Goal: Task Accomplishment & Management: Use online tool/utility

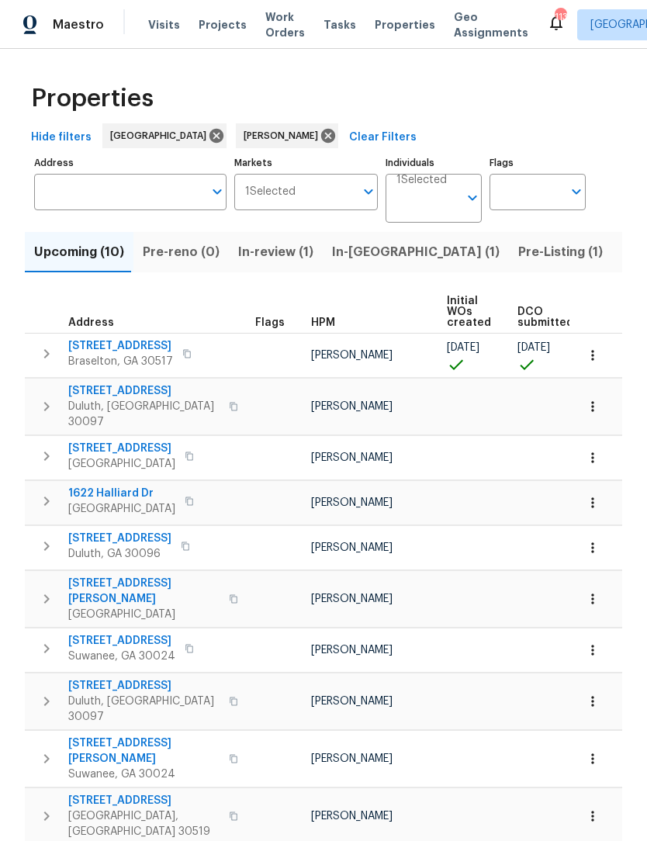
click at [369, 260] on span "In-[GEOGRAPHIC_DATA] (1)" at bounding box center [416, 252] width 168 height 22
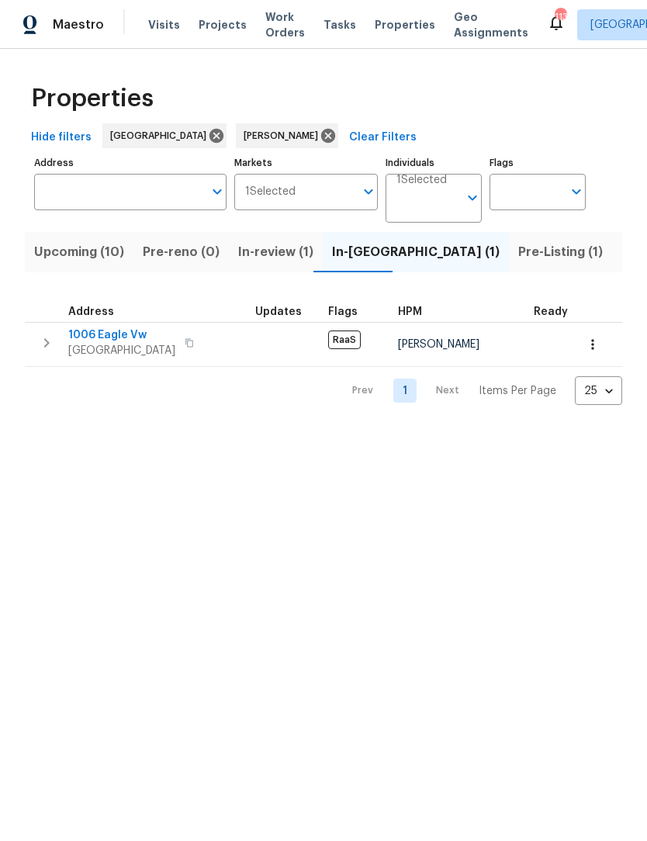
click at [106, 246] on span "Upcoming (10)" at bounding box center [79, 252] width 90 height 22
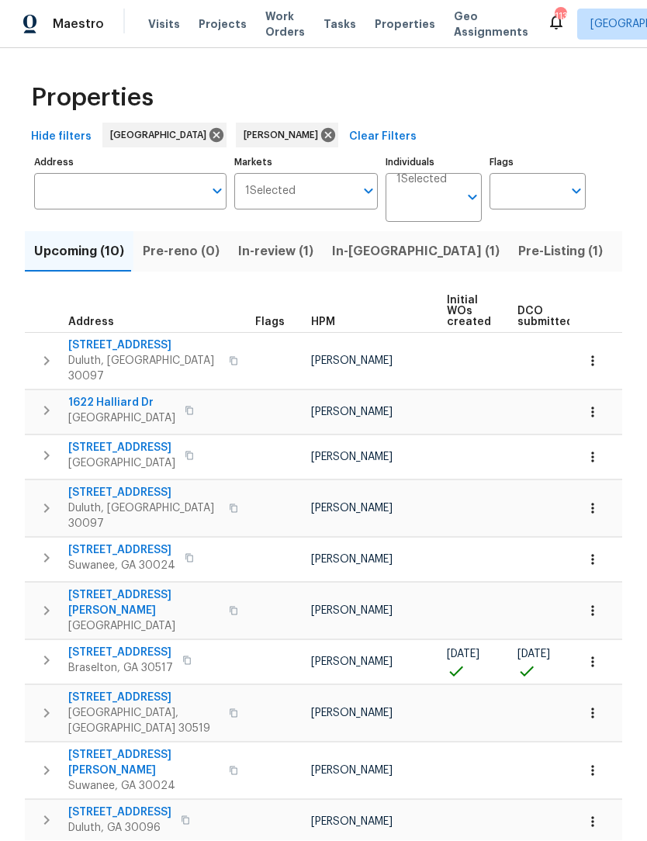
scroll to position [5, 0]
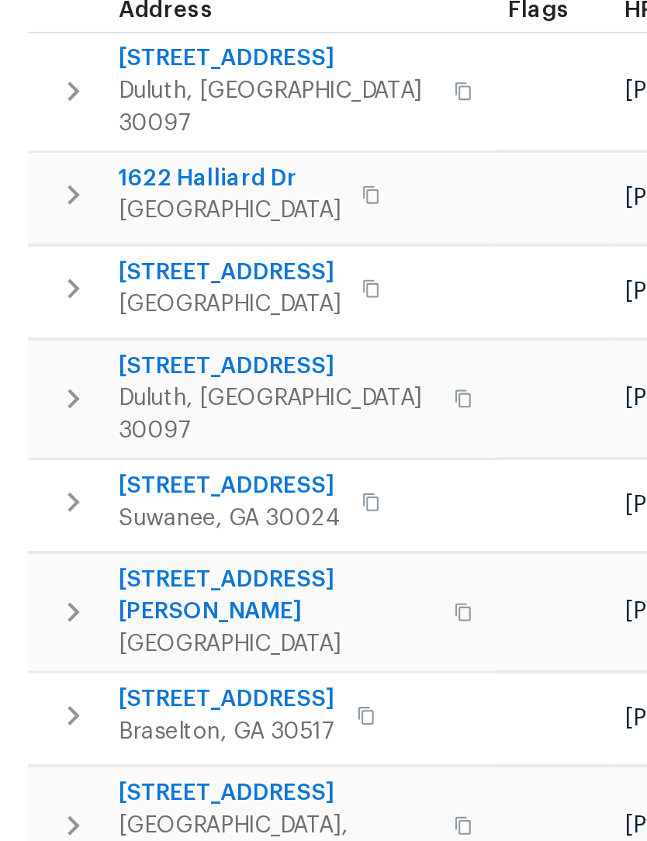
click at [93, 661] on span "Braselton, GA 30517" at bounding box center [120, 669] width 105 height 16
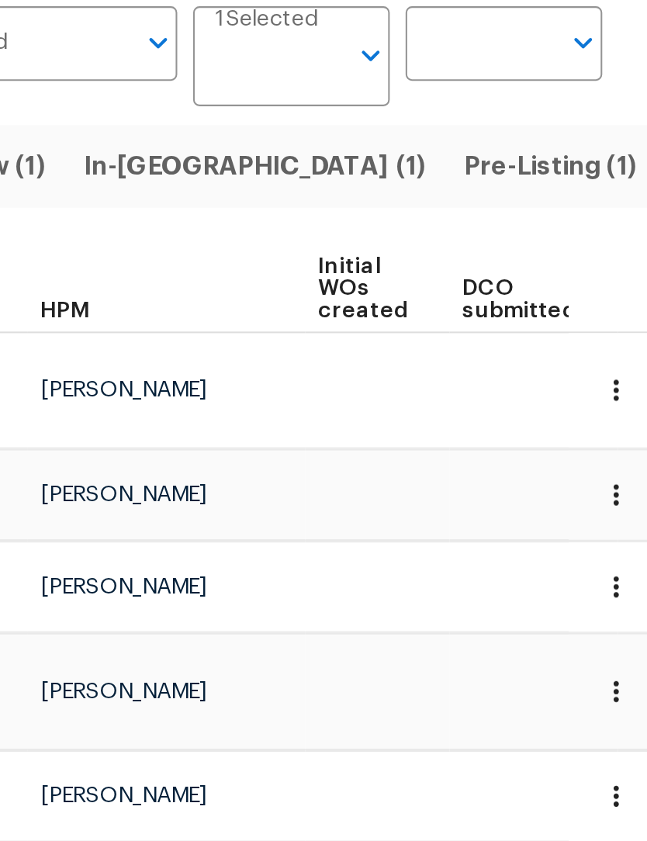
scroll to position [0, 0]
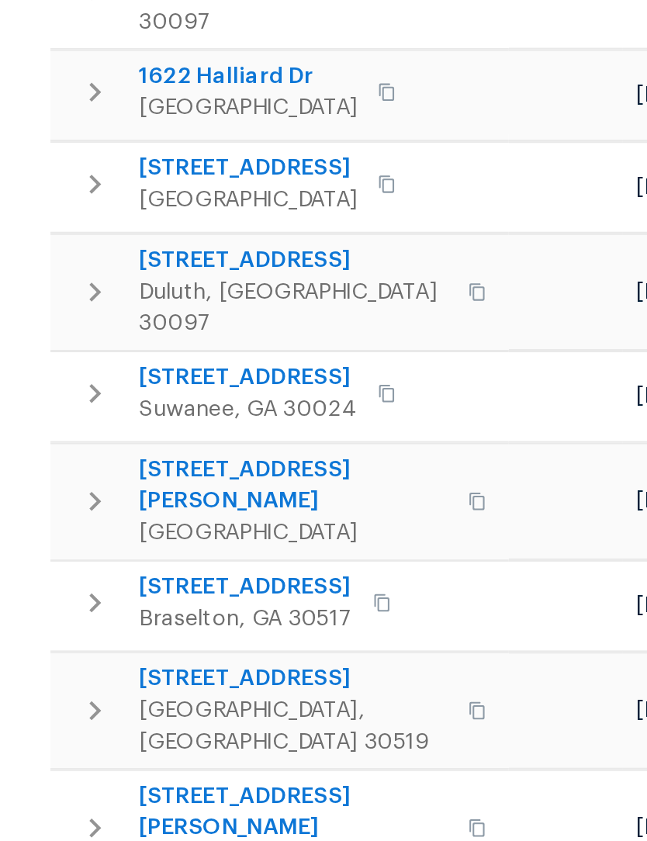
click at [147, 646] on span "[STREET_ADDRESS]" at bounding box center [120, 654] width 105 height 16
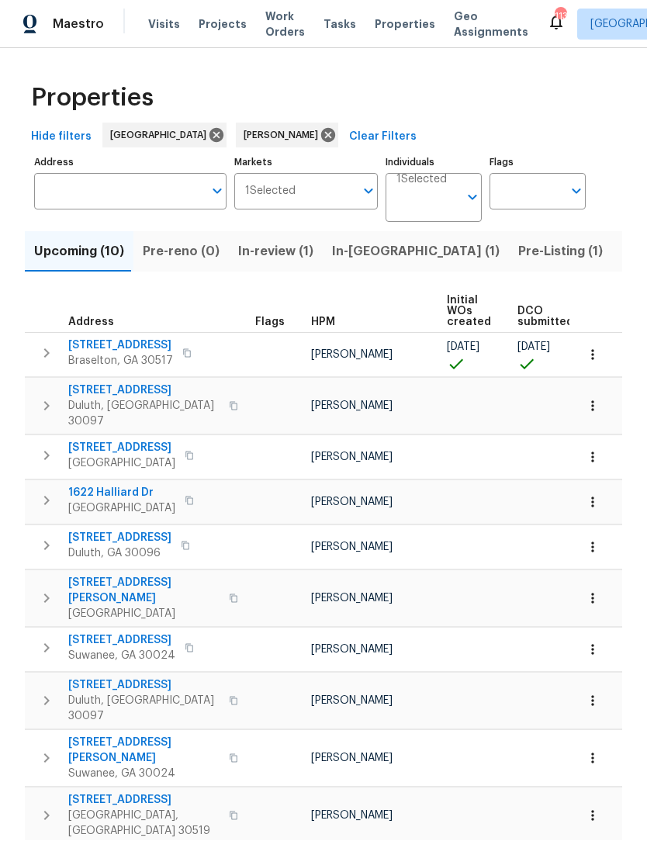
click at [518, 256] on span "Pre-Listing (1)" at bounding box center [560, 252] width 85 height 22
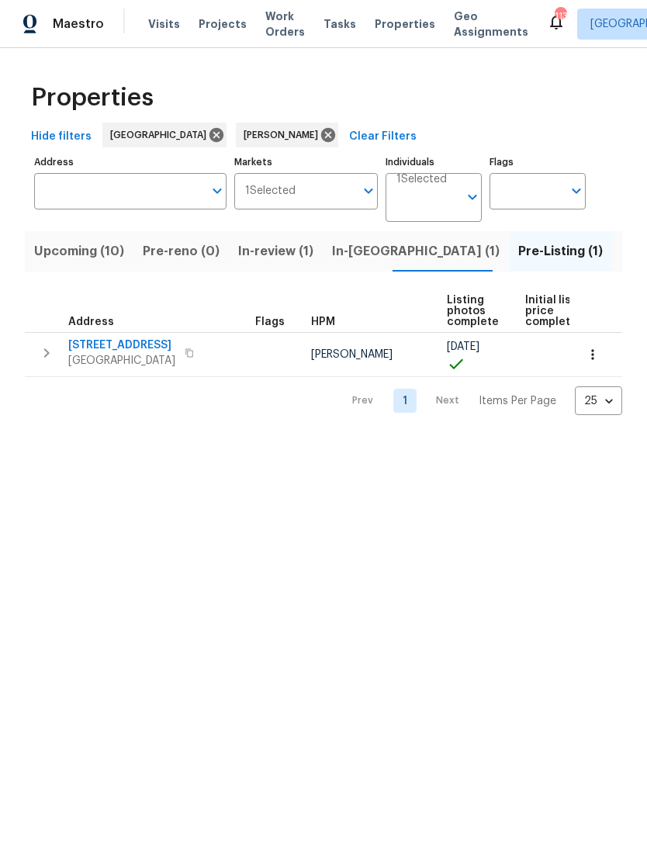
click at [144, 340] on span "6105 Crystal Cove Trl" at bounding box center [121, 346] width 107 height 16
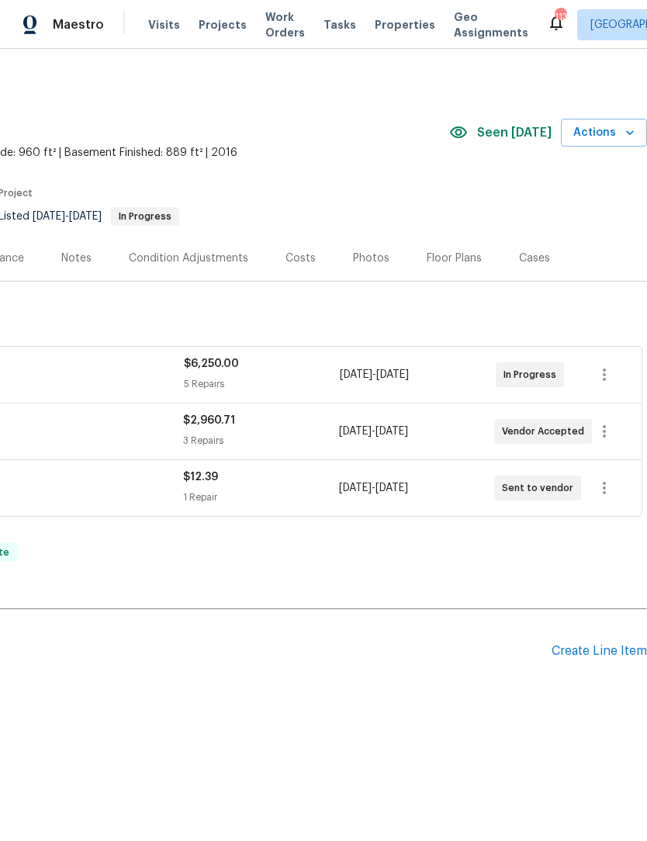
scroll to position [0, 230]
click at [624, 134] on icon "button" at bounding box center [630, 133] width 16 height 16
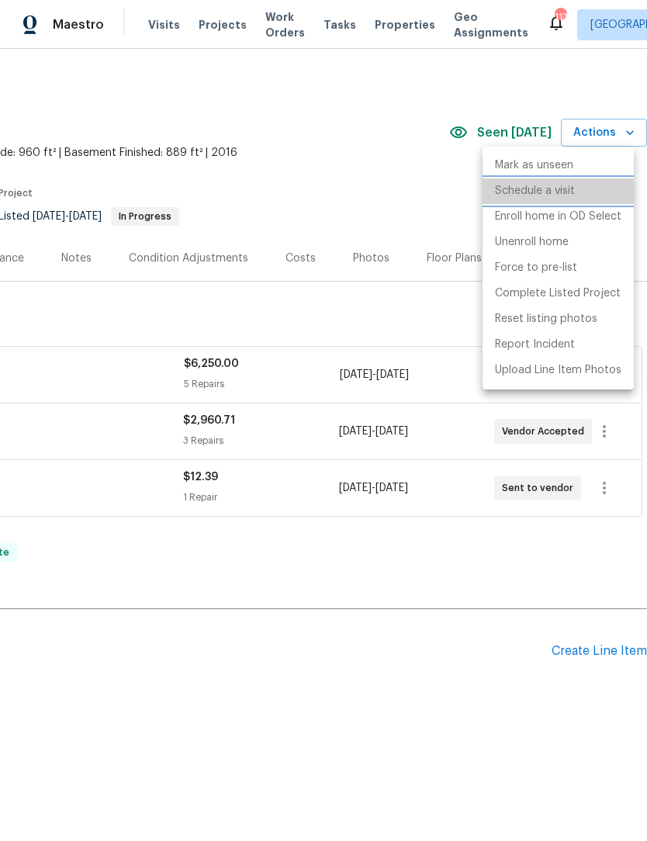
click at [577, 191] on li "Schedule a visit" at bounding box center [558, 192] width 151 height 26
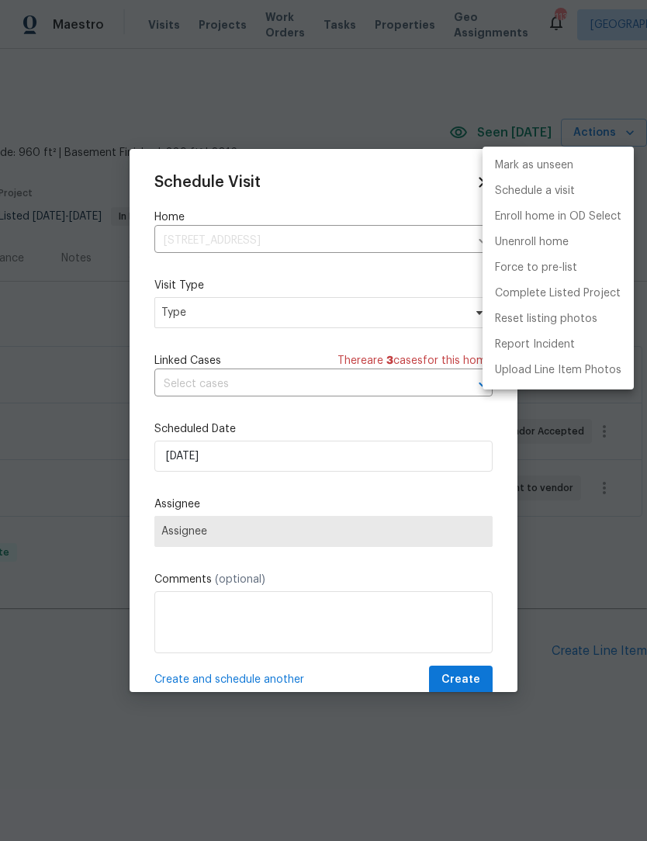
click at [346, 537] on div at bounding box center [323, 420] width 647 height 841
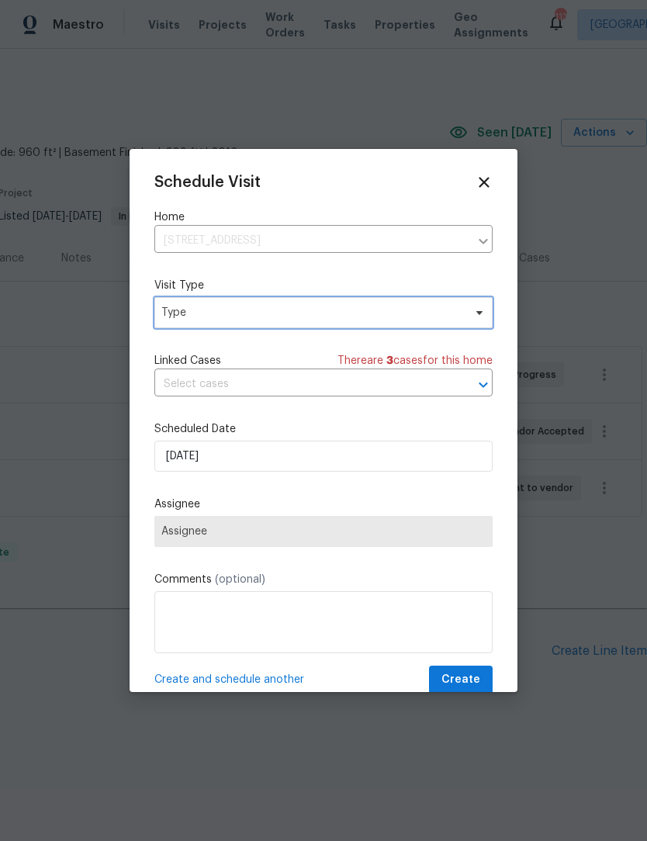
click at [480, 319] on icon at bounding box center [479, 313] width 12 height 12
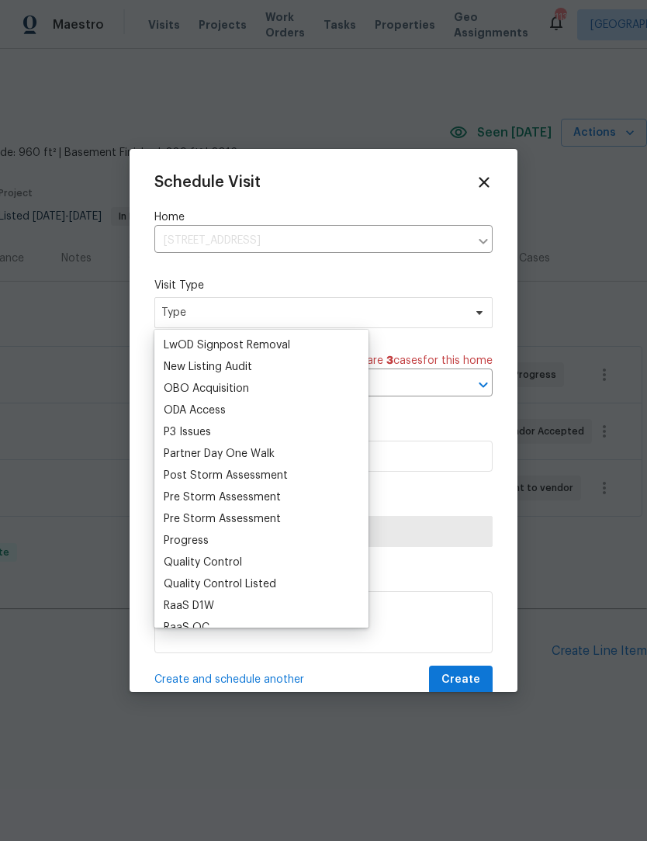
scroll to position [0, 0]
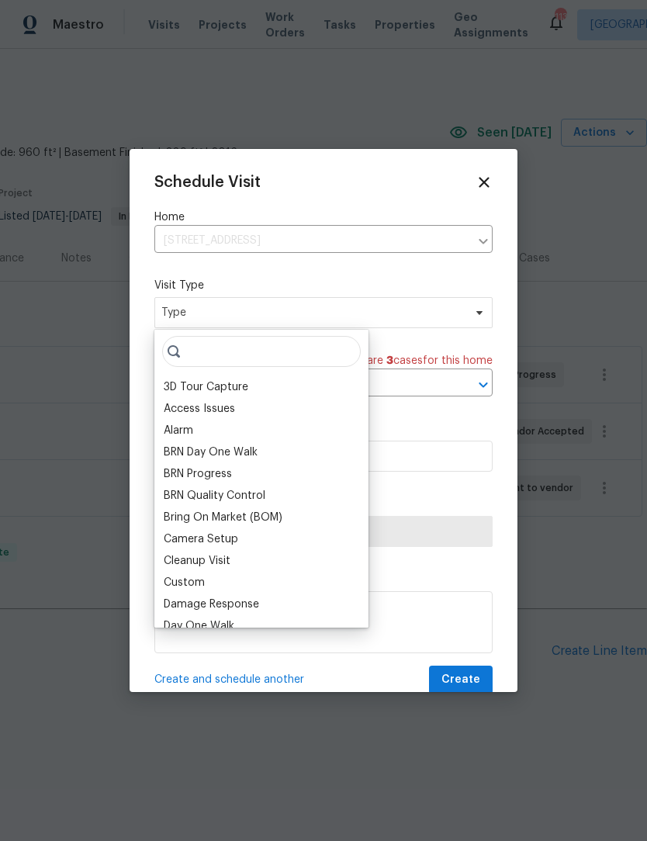
click at [203, 526] on div "Bring On Market (BOM)" at bounding box center [261, 518] width 205 height 22
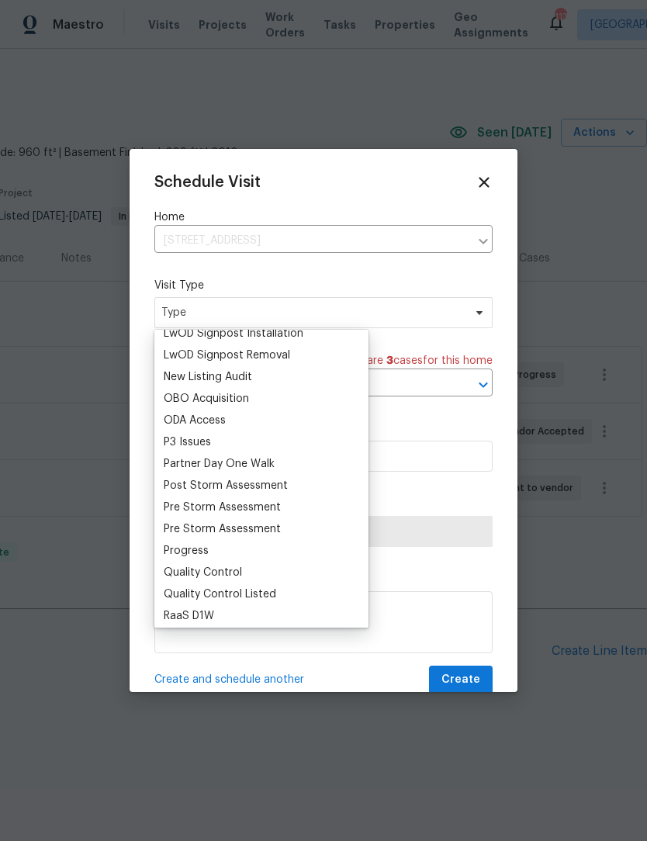
scroll to position [833, 0]
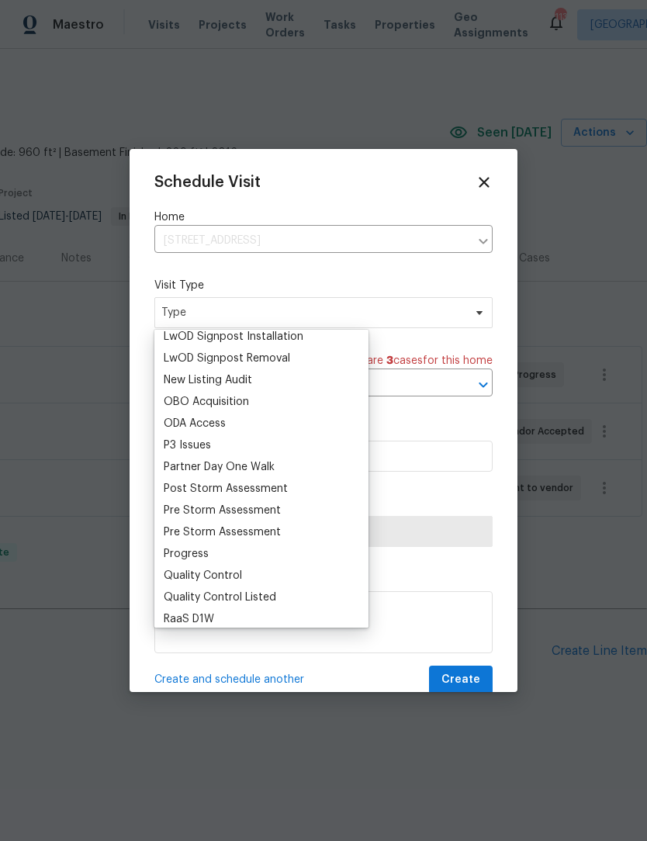
click at [203, 560] on div "Progress" at bounding box center [186, 554] width 45 height 16
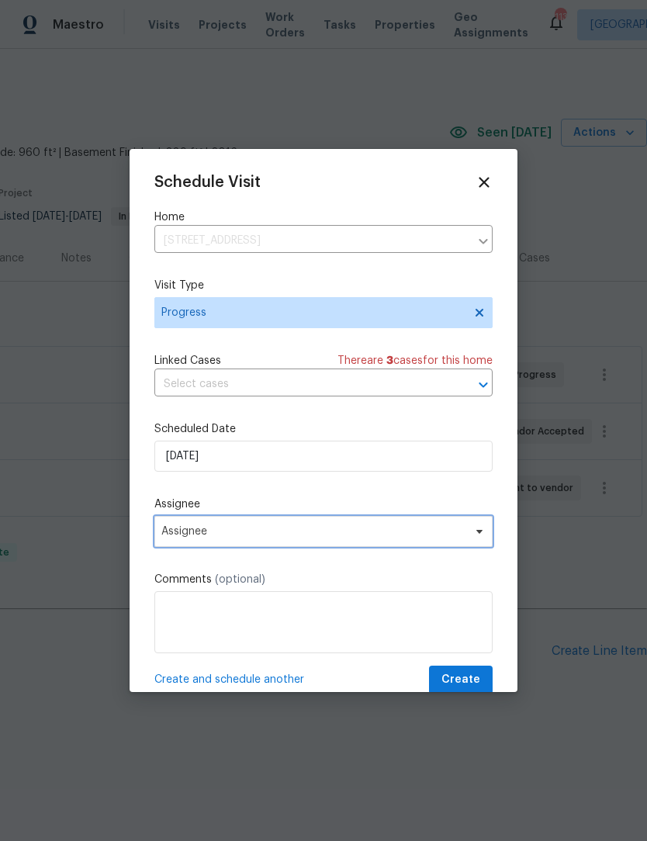
click at [487, 535] on span "Assignee" at bounding box center [323, 531] width 338 height 31
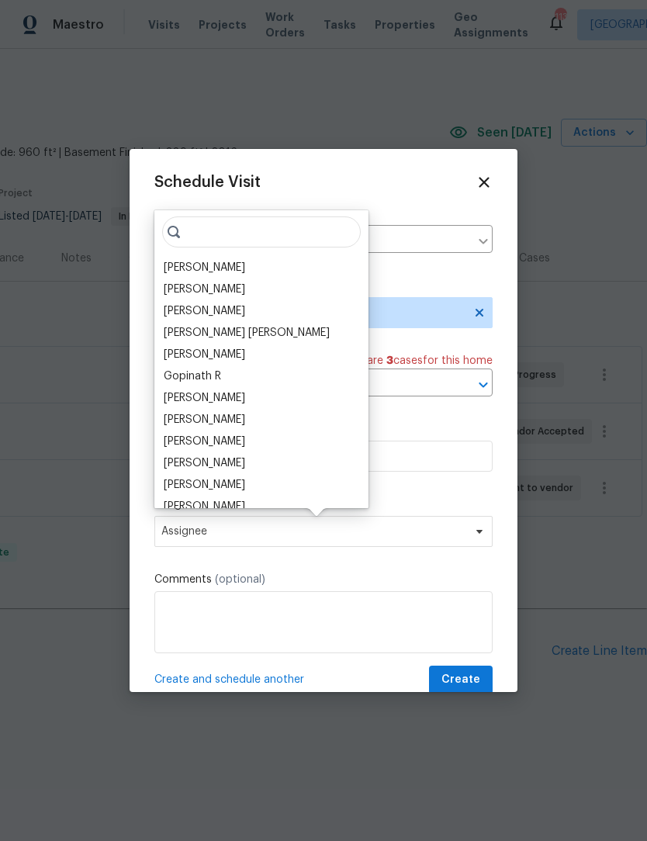
click at [234, 265] on div "[PERSON_NAME]" at bounding box center [204, 268] width 81 height 16
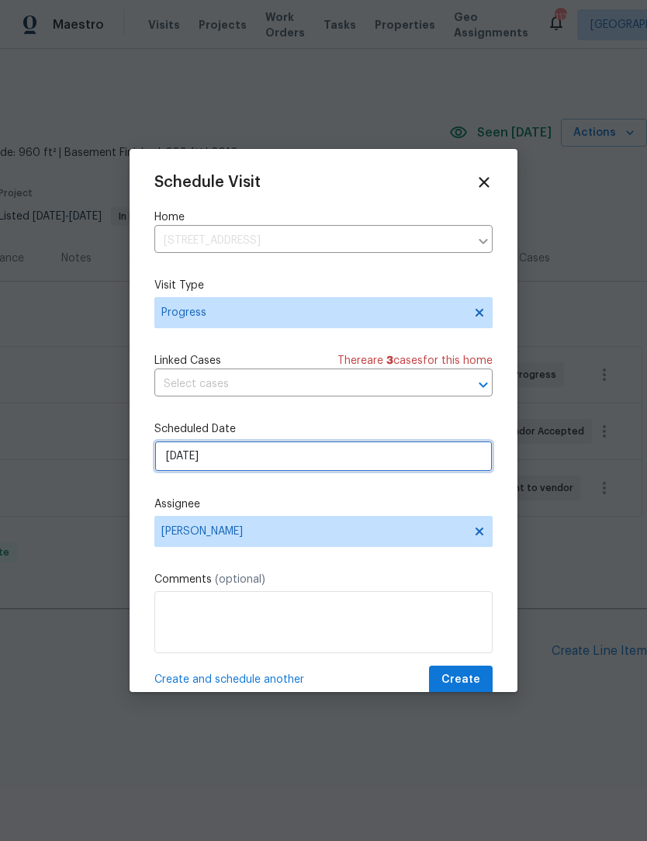
click at [269, 465] on input "9/23/2025" at bounding box center [323, 456] width 338 height 31
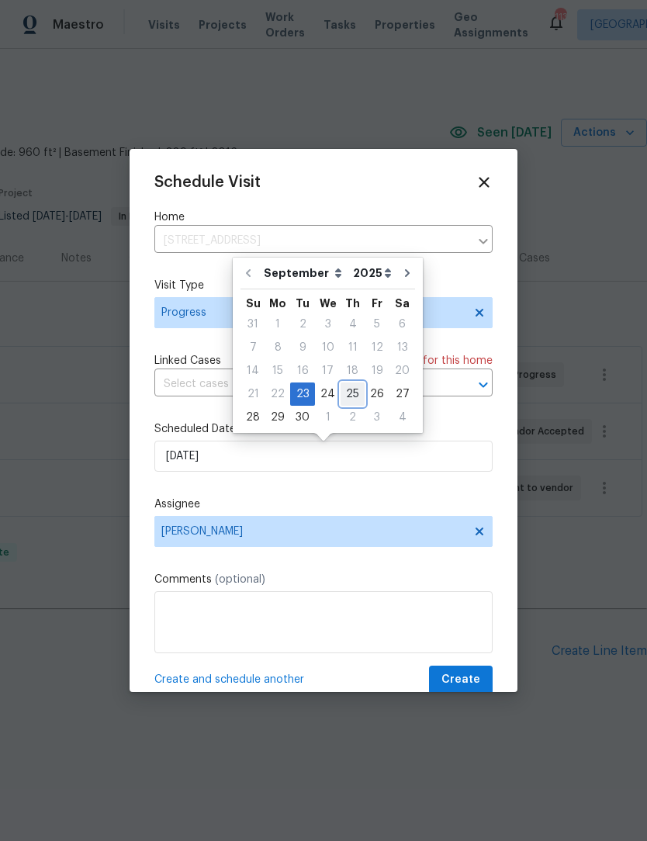
click at [341, 394] on div "25" at bounding box center [353, 394] width 24 height 22
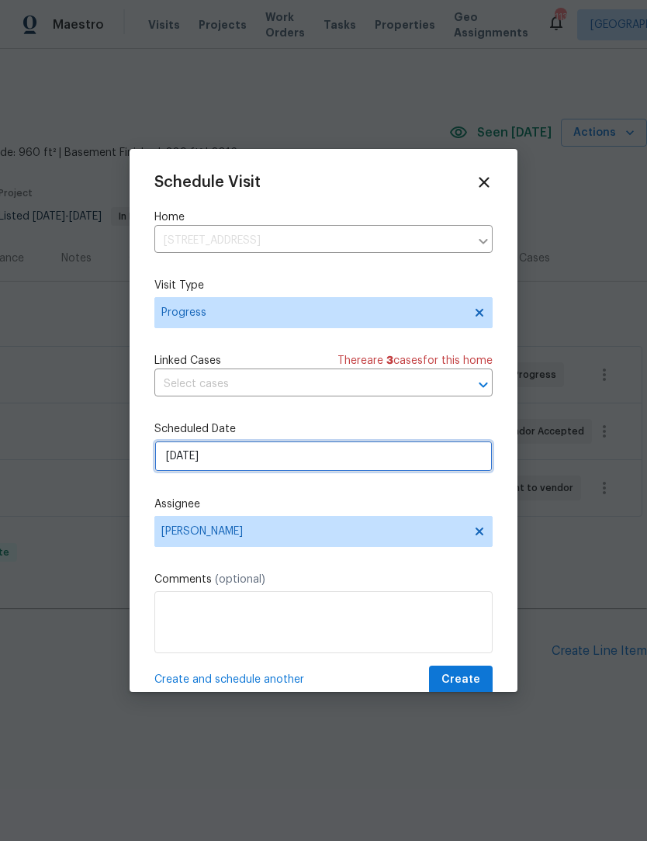
click at [290, 468] on input "9/25/2025" at bounding box center [323, 456] width 338 height 31
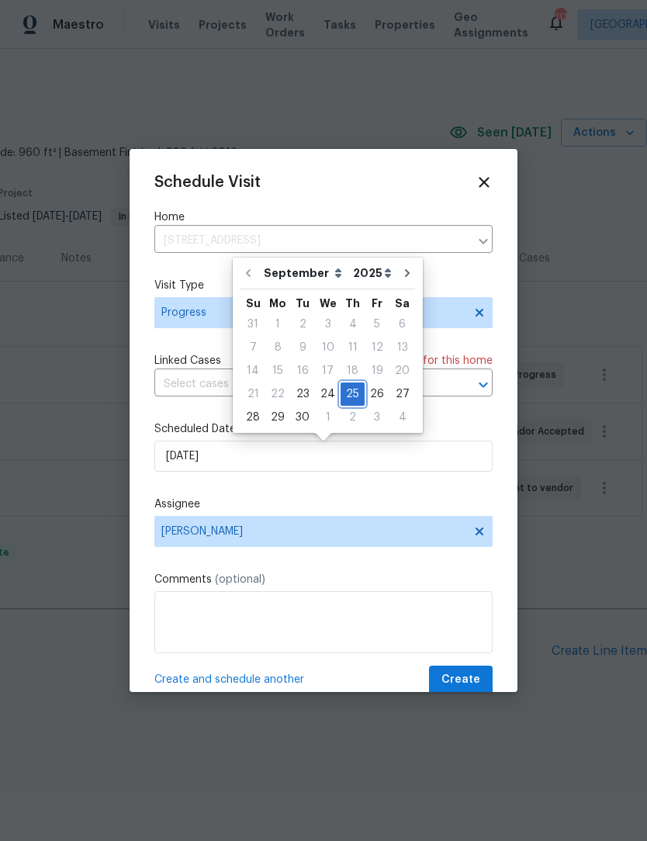
click at [341, 391] on div "25" at bounding box center [353, 394] width 24 height 22
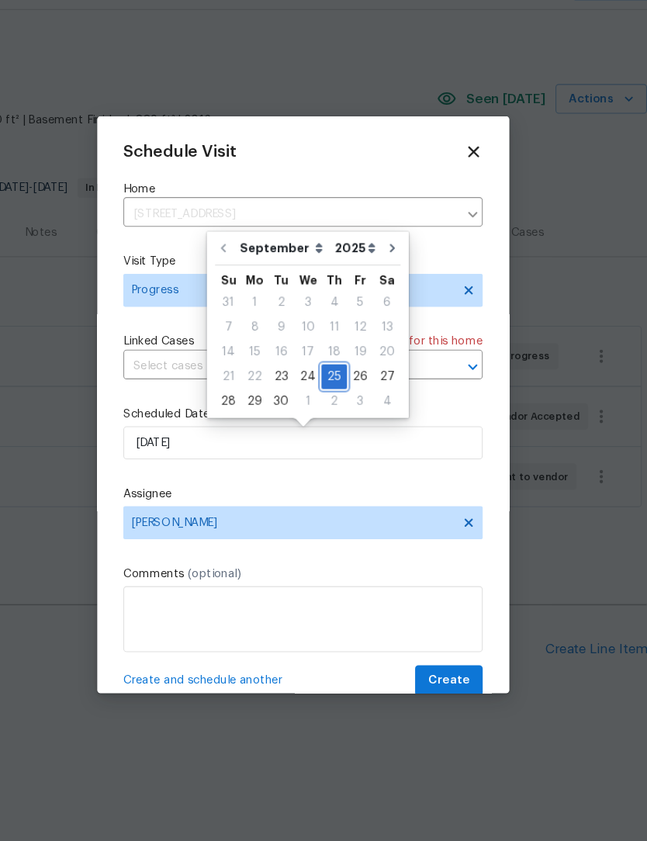
scroll to position [0, 0]
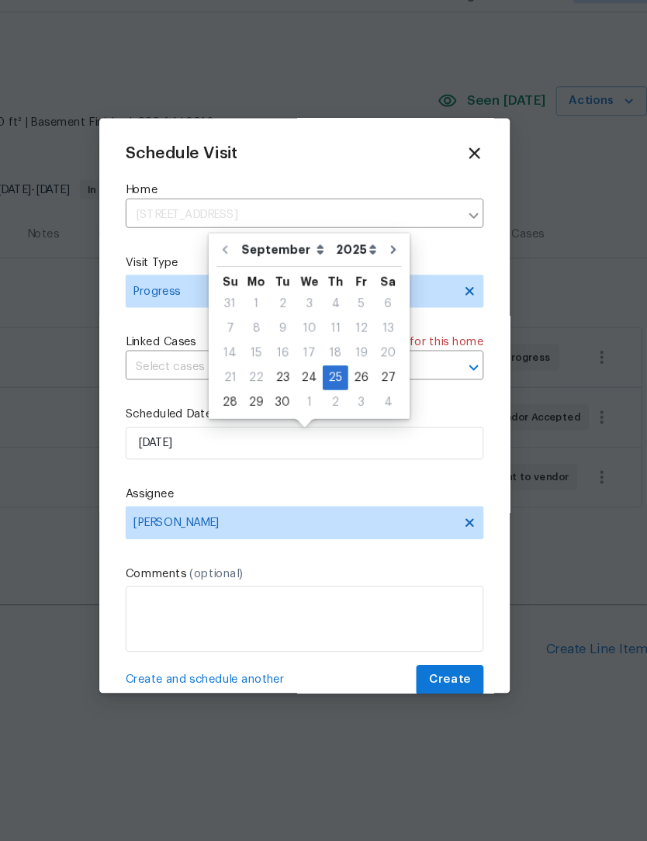
click at [544, 443] on div at bounding box center [323, 420] width 647 height 841
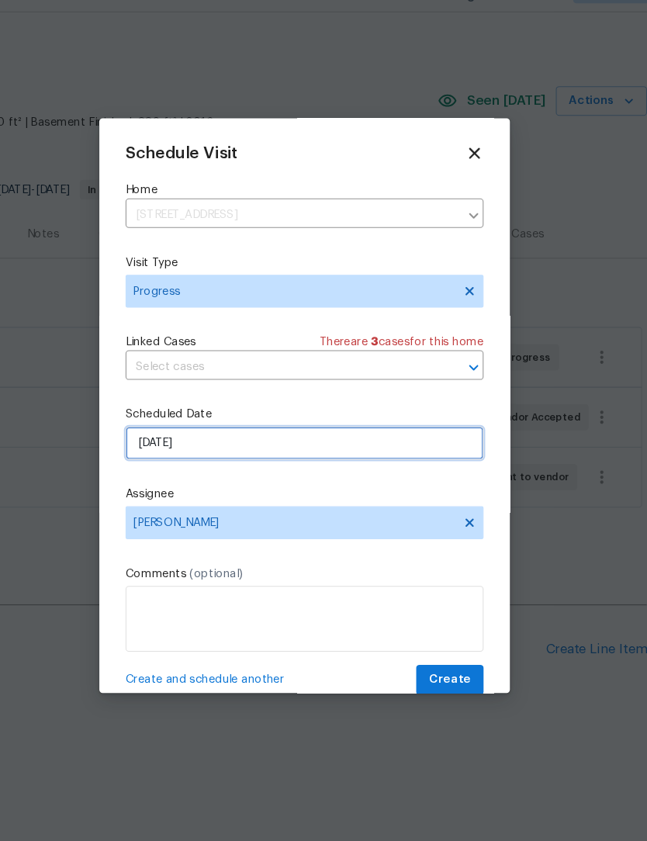
click at [240, 441] on input "9/25/2025" at bounding box center [323, 456] width 338 height 31
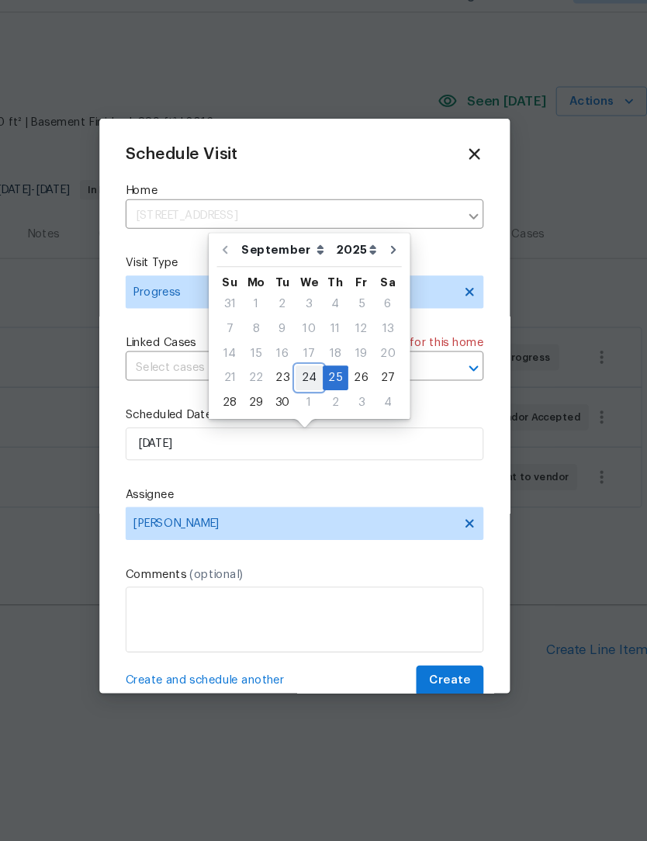
click at [315, 383] on div "24" at bounding box center [328, 394] width 26 height 22
type input "9/24/2025"
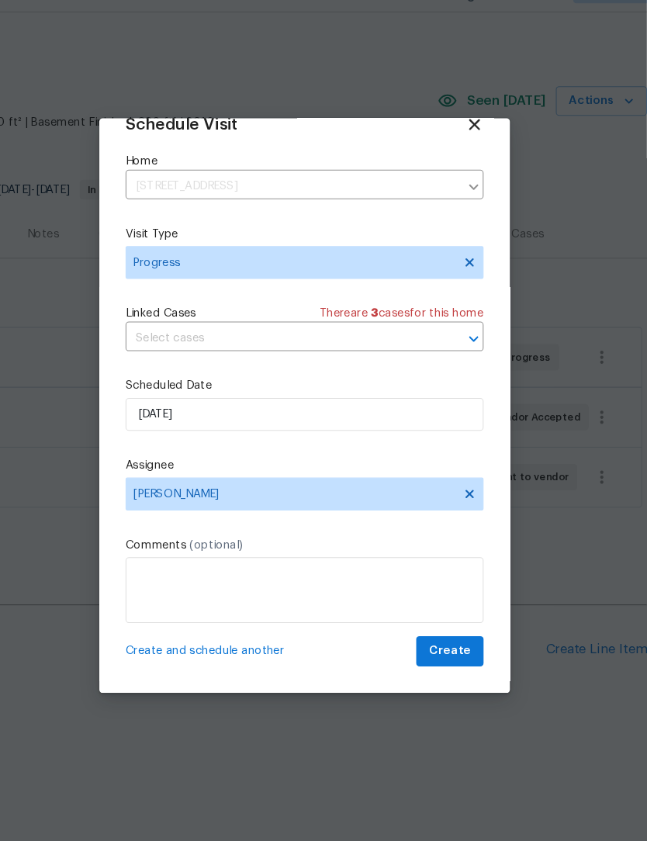
scroll to position [30, 0]
click at [442, 643] on span "Create" at bounding box center [461, 652] width 39 height 19
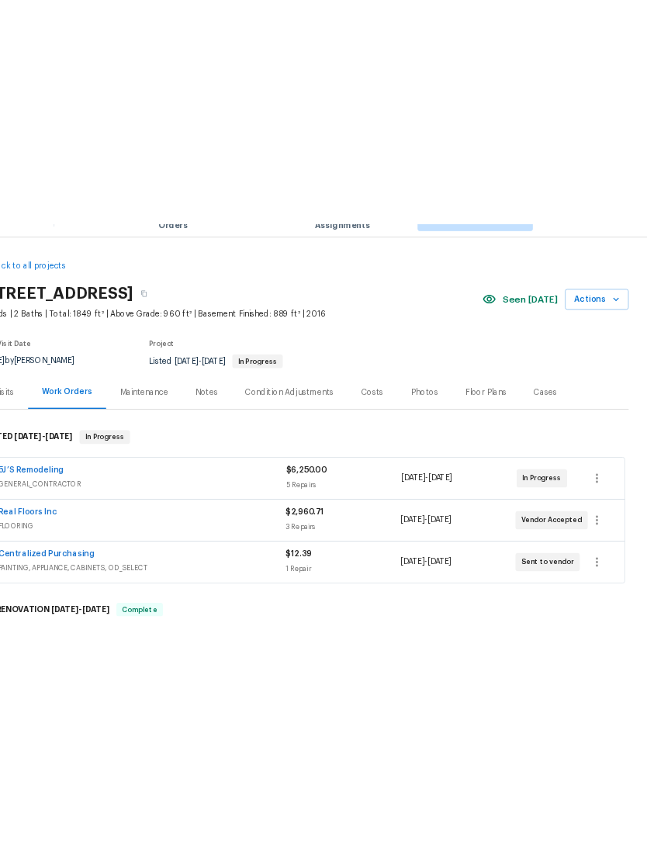
scroll to position [0, 0]
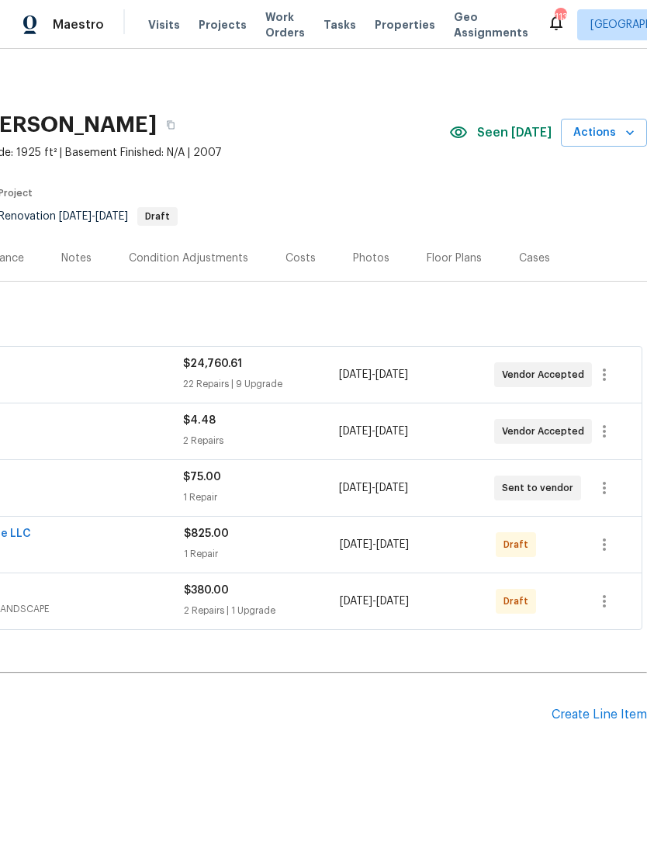
scroll to position [0, 230]
click at [620, 374] on button "button" at bounding box center [604, 374] width 37 height 37
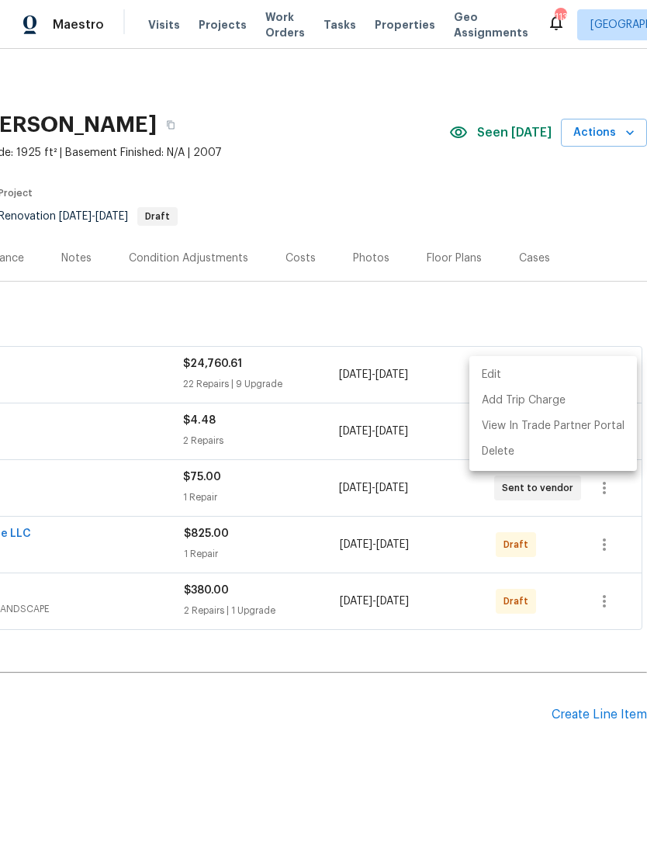
click at [533, 374] on li "Edit" at bounding box center [554, 375] width 168 height 26
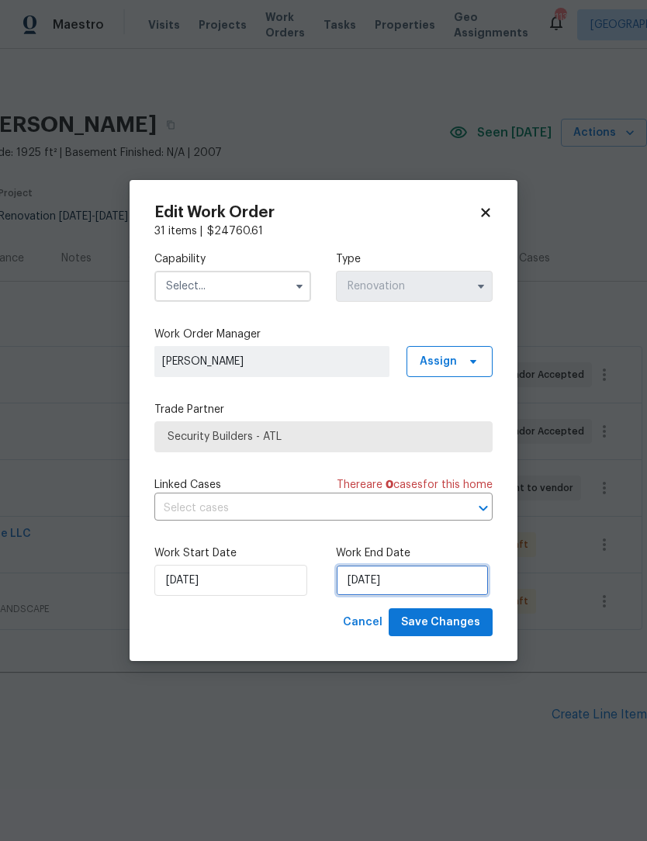
click at [422, 594] on input "10/6/2025" at bounding box center [412, 580] width 153 height 31
select select "9"
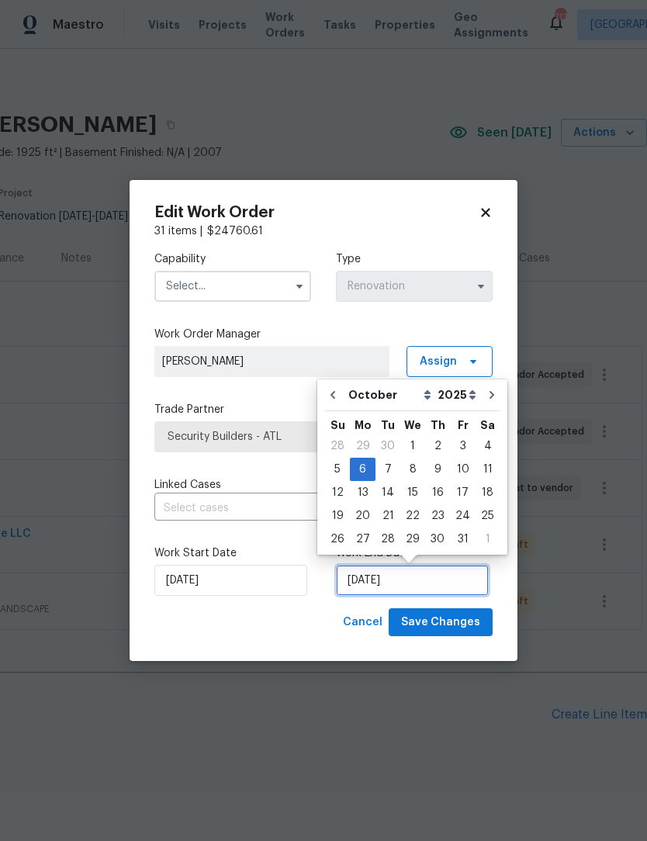
scroll to position [29, 0]
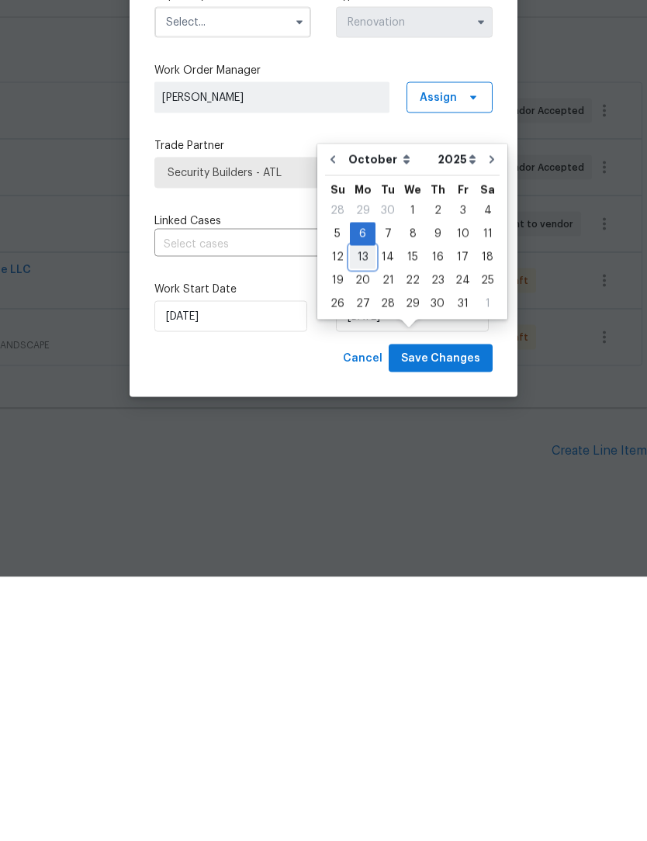
click at [369, 511] on div "13" at bounding box center [363, 522] width 26 height 22
type input "10/13/2025"
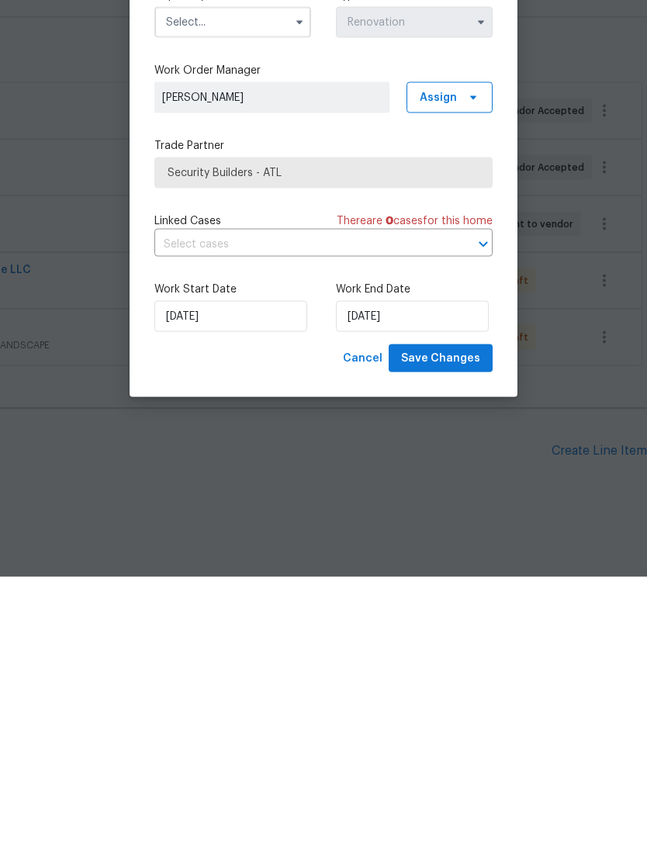
scroll to position [30, 0]
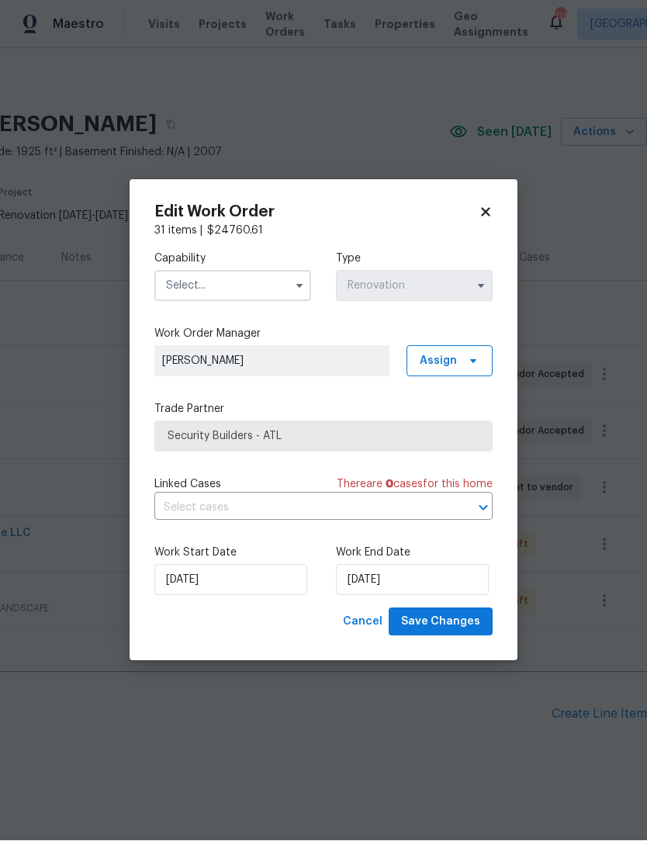
click at [291, 283] on button "button" at bounding box center [299, 286] width 19 height 19
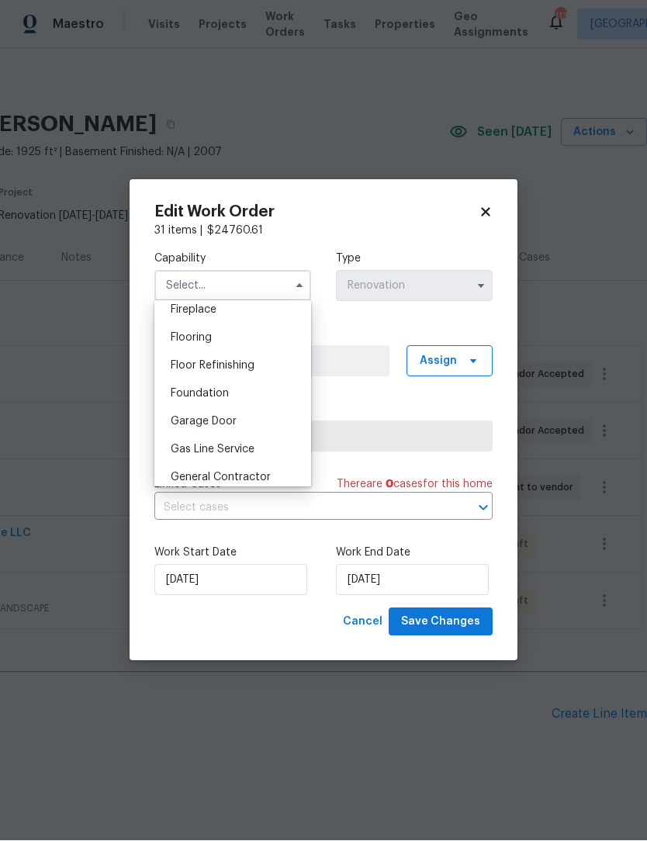
scroll to position [584, 0]
click at [258, 470] on div "General Contractor" at bounding box center [232, 477] width 149 height 28
type input "General Contractor"
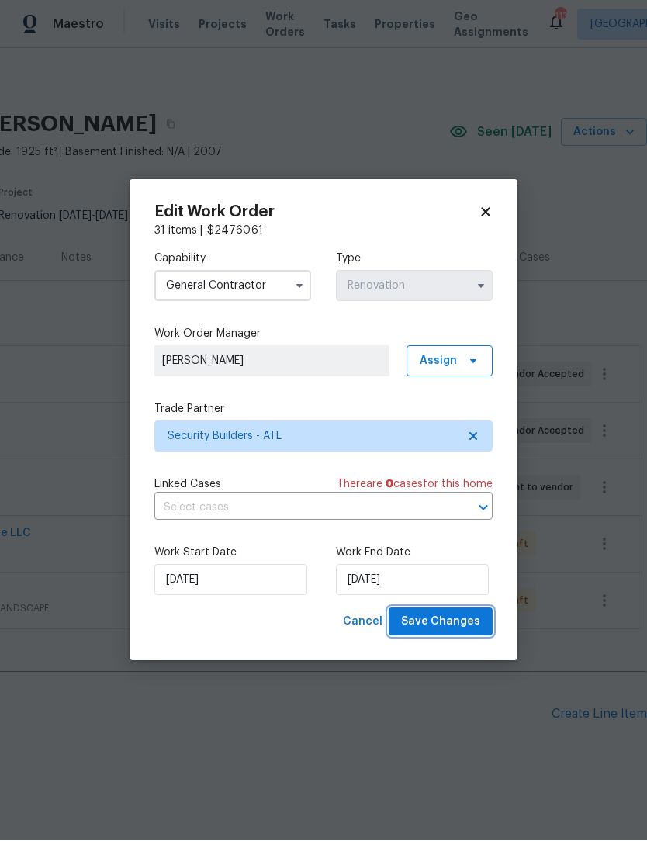
click at [470, 622] on span "Save Changes" at bounding box center [440, 622] width 79 height 19
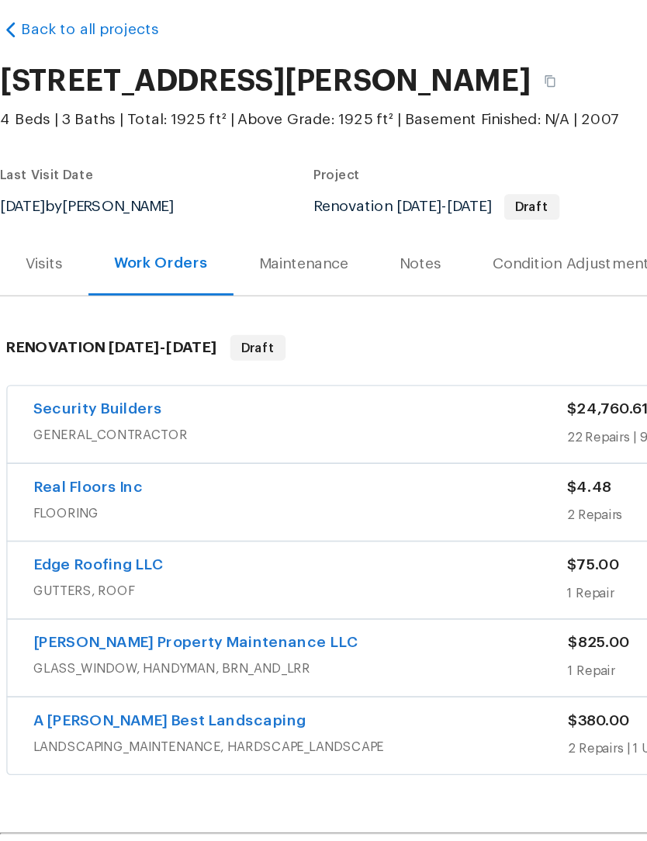
scroll to position [0, 0]
click at [304, 251] on div "Notes" at bounding box center [306, 259] width 30 height 16
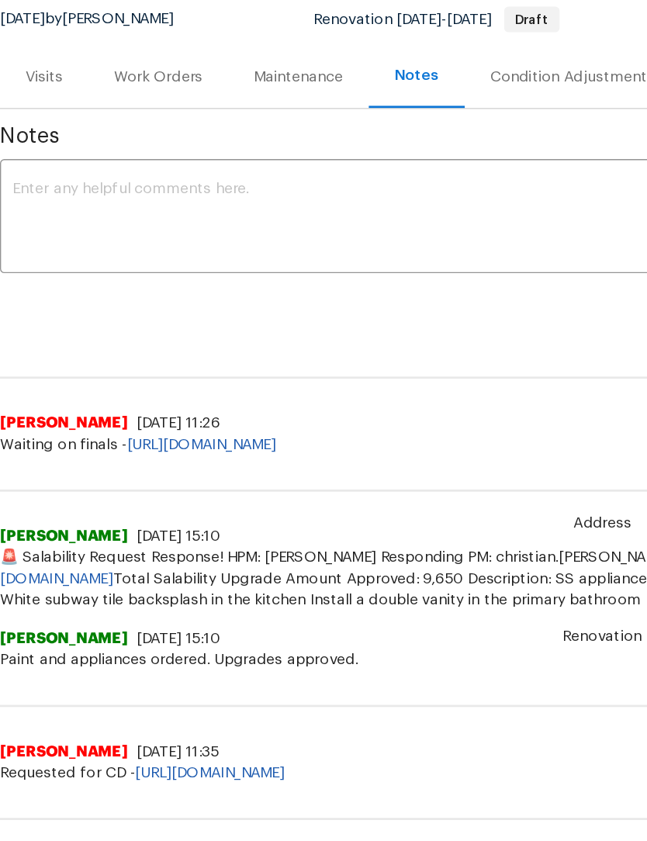
scroll to position [107, 0]
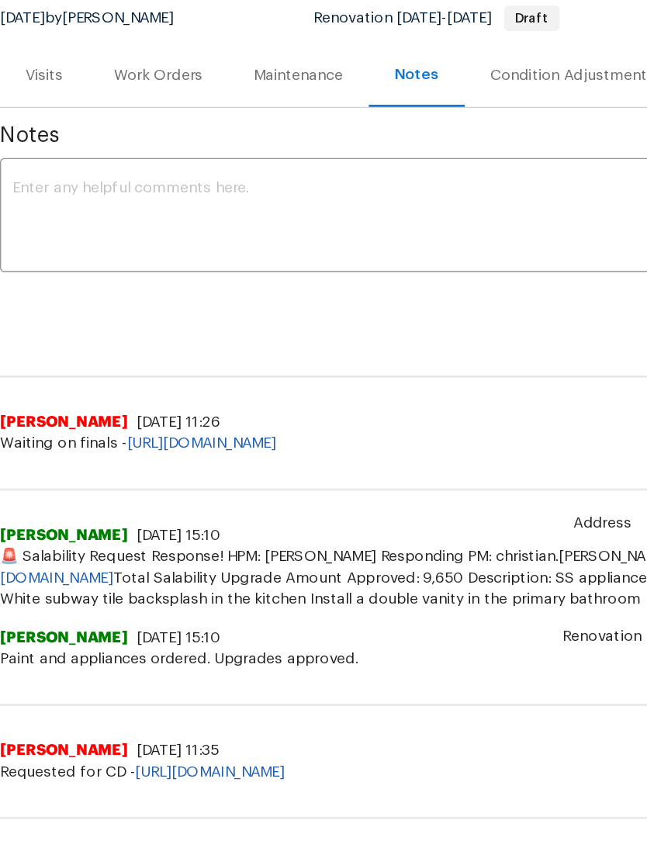
click at [201, 414] on link "https://opendoor.slack.com/archives/C5P3K56AZ/p1758635953195089?thread_ts=17585…" at bounding box center [146, 419] width 109 height 11
